Goal: Task Accomplishment & Management: Use online tool/utility

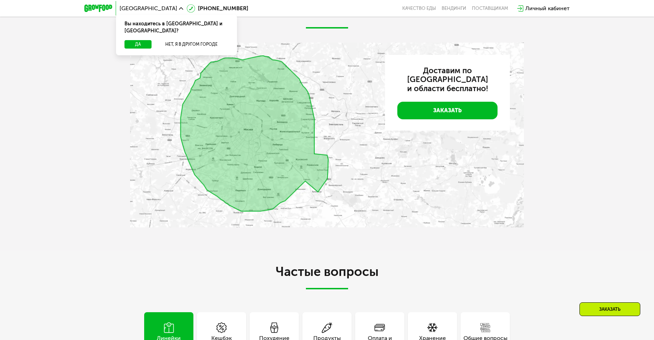
scroll to position [1722, 0]
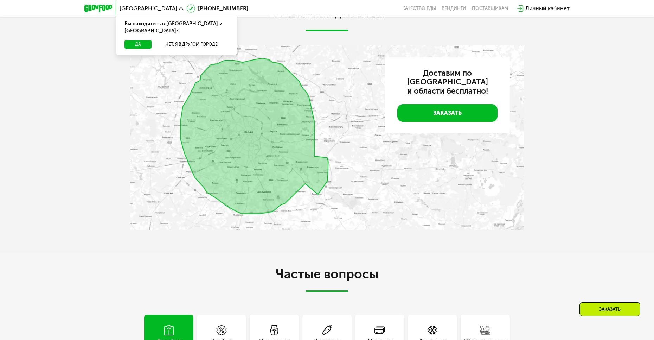
click at [297, 208] on img at bounding box center [327, 137] width 394 height 185
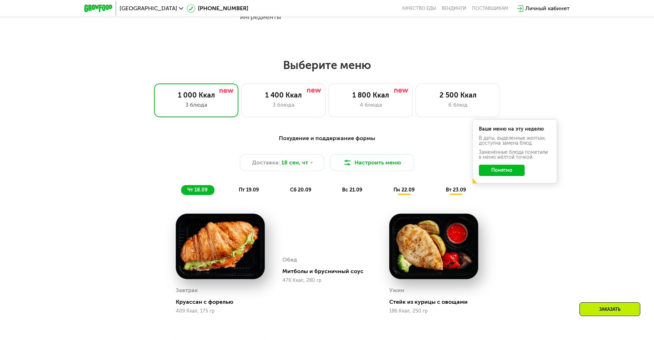
scroll to position [527, 0]
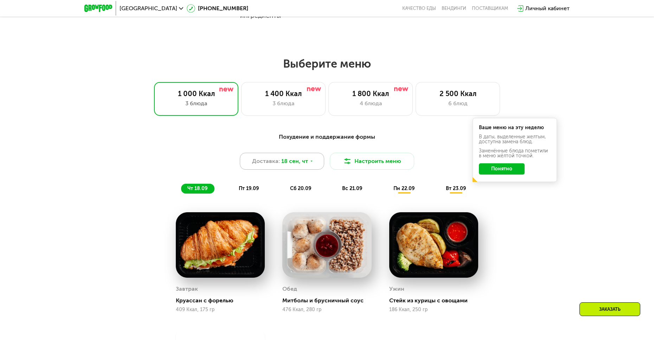
click at [312, 163] on icon at bounding box center [311, 161] width 4 height 4
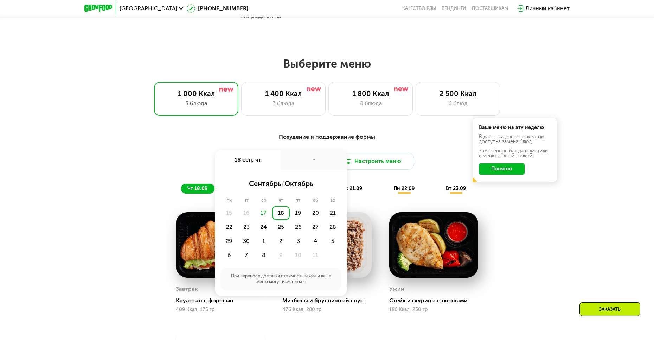
click at [439, 167] on div "Доставка: [DATE] сен, чт - сентябрь / октябрь пн вт ср чт пт сб вс 15 16 17 18 …" at bounding box center [327, 161] width 416 height 17
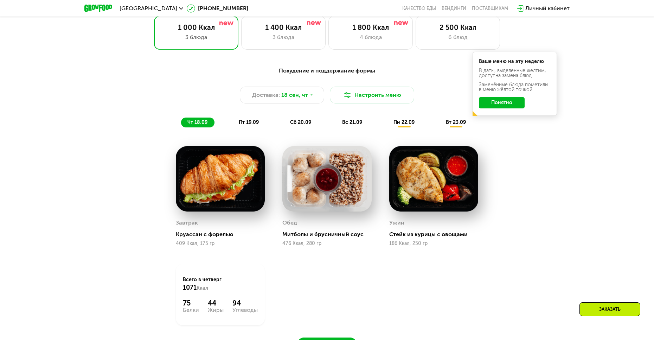
scroll to position [598, 0]
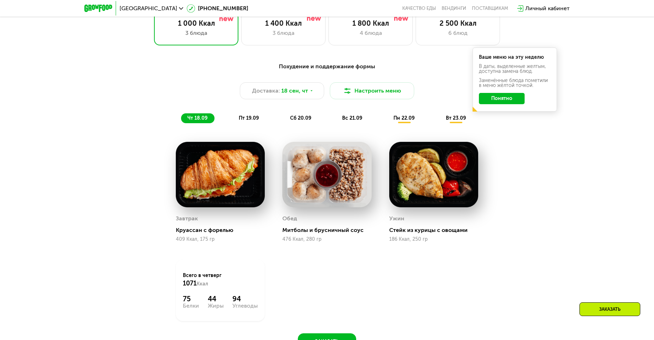
click at [254, 121] on span "пт 19.09" at bounding box center [249, 118] width 20 height 6
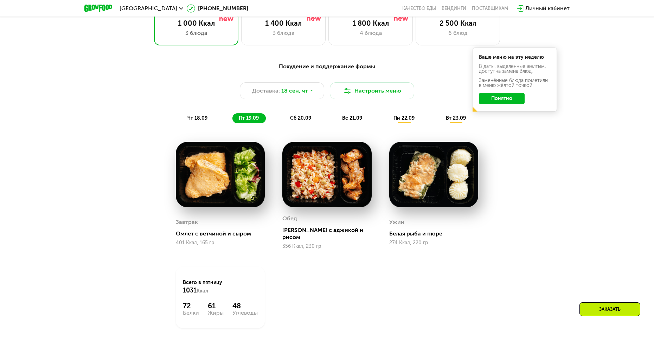
click at [299, 121] on span "сб 20.09" at bounding box center [300, 118] width 21 height 6
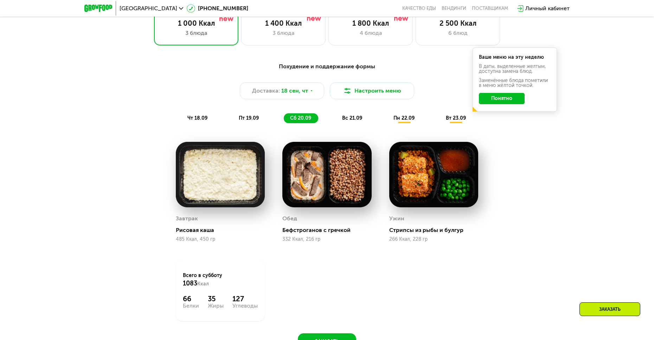
click at [344, 121] on span "вс 21.09" at bounding box center [352, 118] width 20 height 6
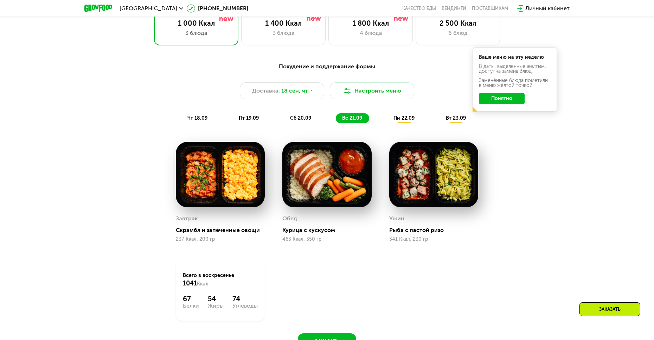
click at [399, 120] on span "пн 22.09" at bounding box center [403, 118] width 21 height 6
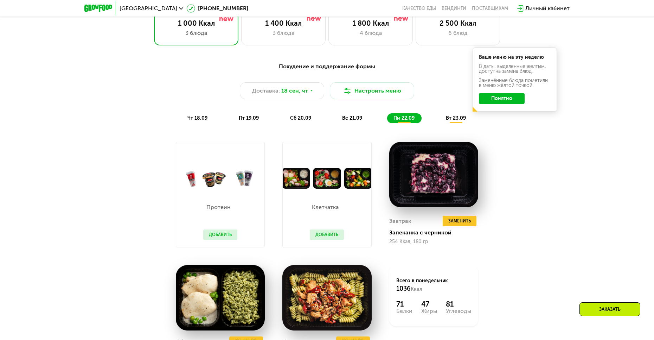
click at [448, 119] on span "вт 23.09" at bounding box center [456, 118] width 20 height 6
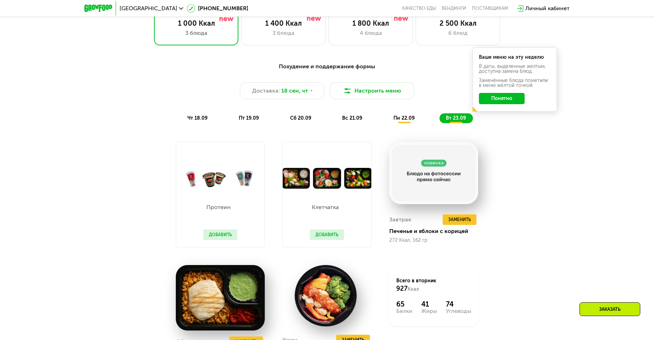
click at [418, 122] on div "пн 22.09" at bounding box center [404, 118] width 34 height 10
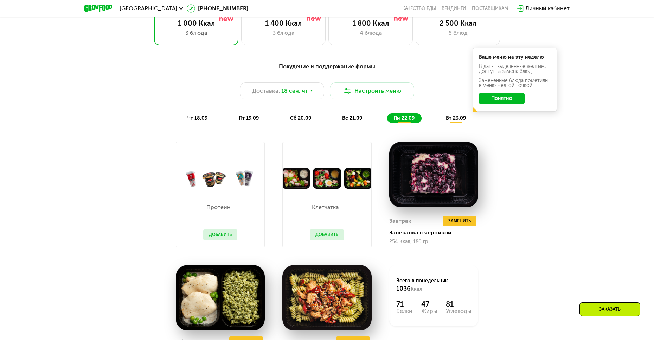
click at [368, 121] on div "вс 21.09" at bounding box center [352, 118] width 33 height 10
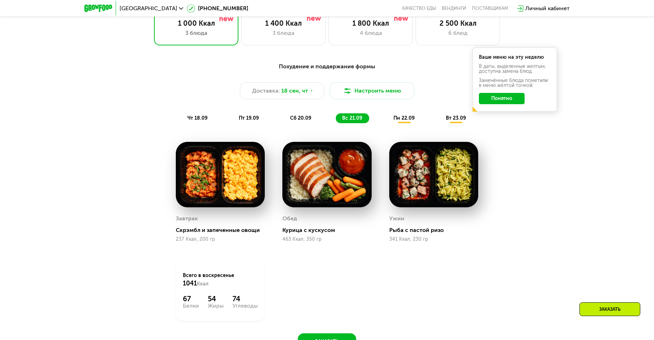
click at [300, 121] on span "сб 20.09" at bounding box center [300, 118] width 21 height 6
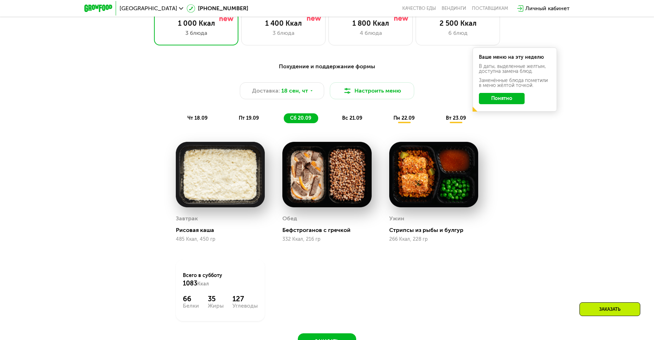
click at [244, 117] on span "пт 19.09" at bounding box center [249, 118] width 20 height 6
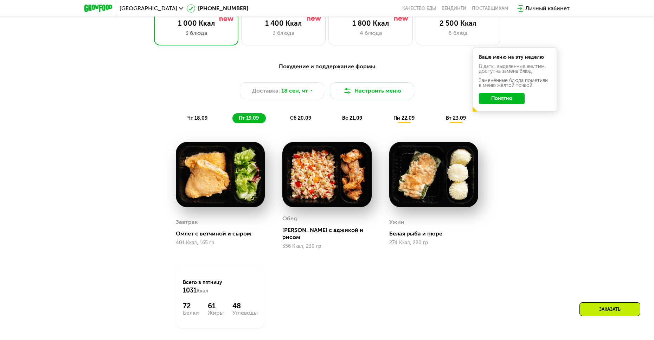
click at [196, 118] on span "чт 18.09" at bounding box center [197, 118] width 20 height 6
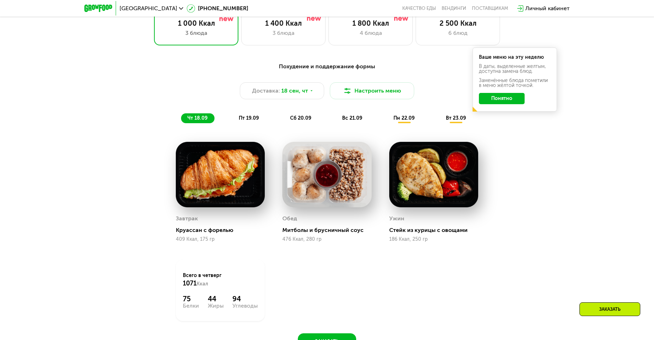
click at [240, 120] on span "пт 19.09" at bounding box center [249, 118] width 20 height 6
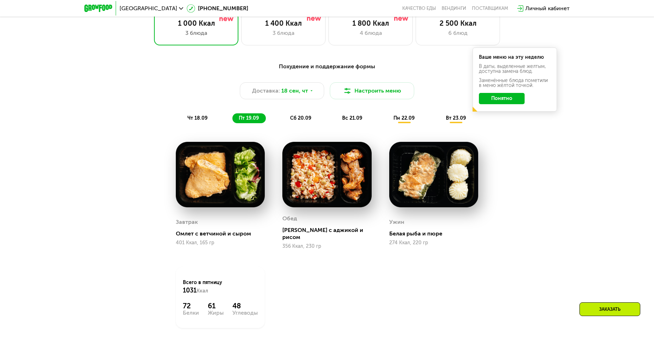
click at [285, 119] on div "сб 20.09" at bounding box center [301, 118] width 34 height 10
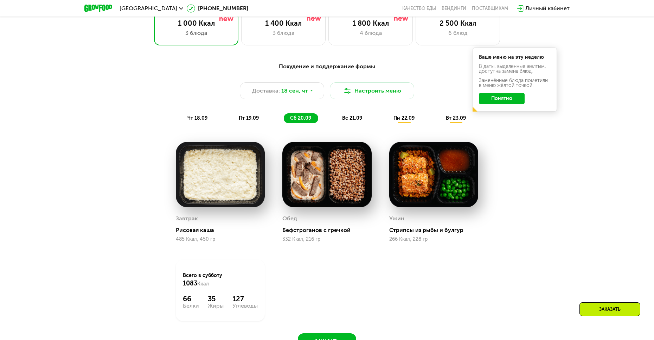
click at [347, 123] on div "вс 21.09" at bounding box center [352, 118] width 33 height 10
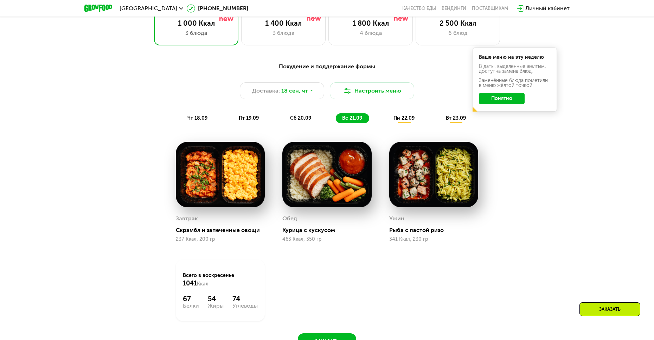
click at [401, 119] on span "пн 22.09" at bounding box center [403, 118] width 21 height 6
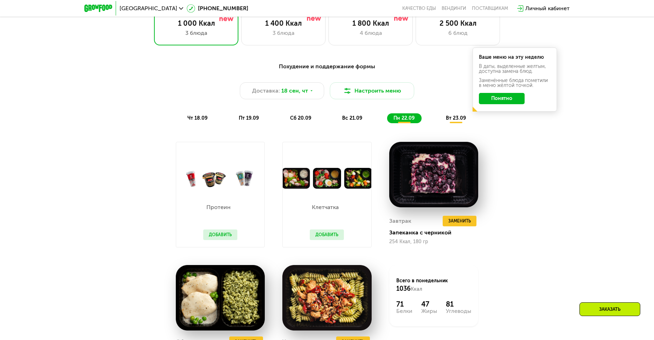
click at [452, 118] on span "вт 23.09" at bounding box center [456, 118] width 20 height 6
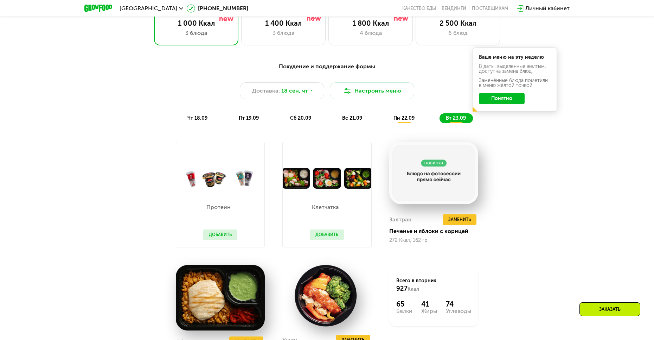
click at [415, 118] on div "пн 22.09" at bounding box center [404, 118] width 34 height 10
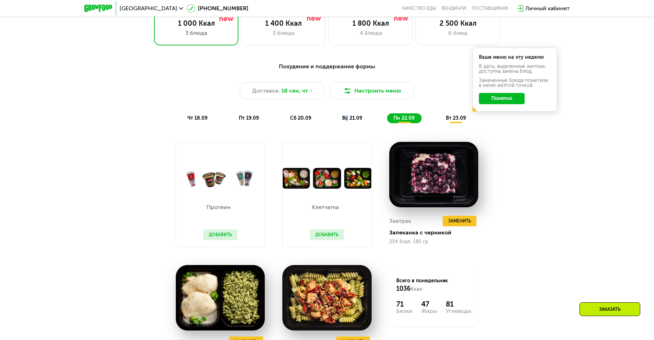
click at [347, 121] on span "вс 21.09" at bounding box center [352, 118] width 20 height 6
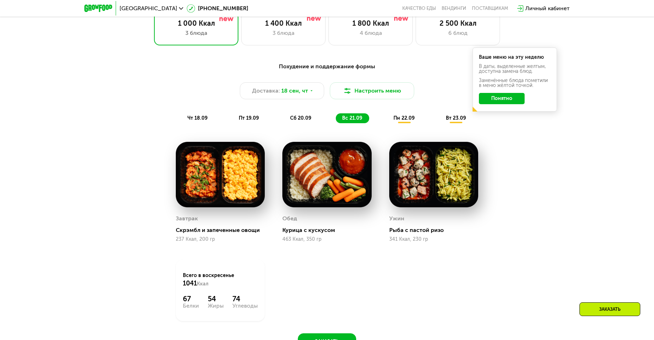
click at [272, 117] on div "чт 18.09 пт 19.09 сб 20.09 вс 21.09 пн 22.09 вт 23.09" at bounding box center [327, 118] width 292 height 10
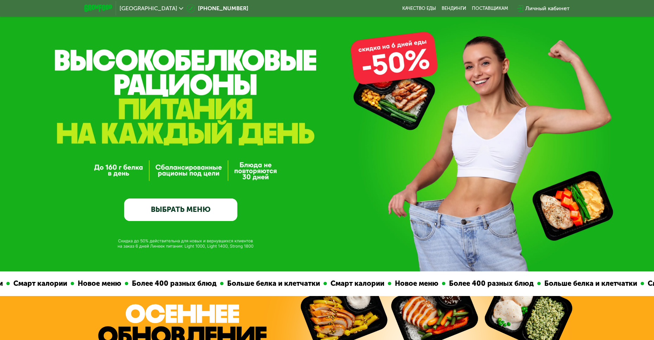
scroll to position [0, 0]
